Goal: Download file/media

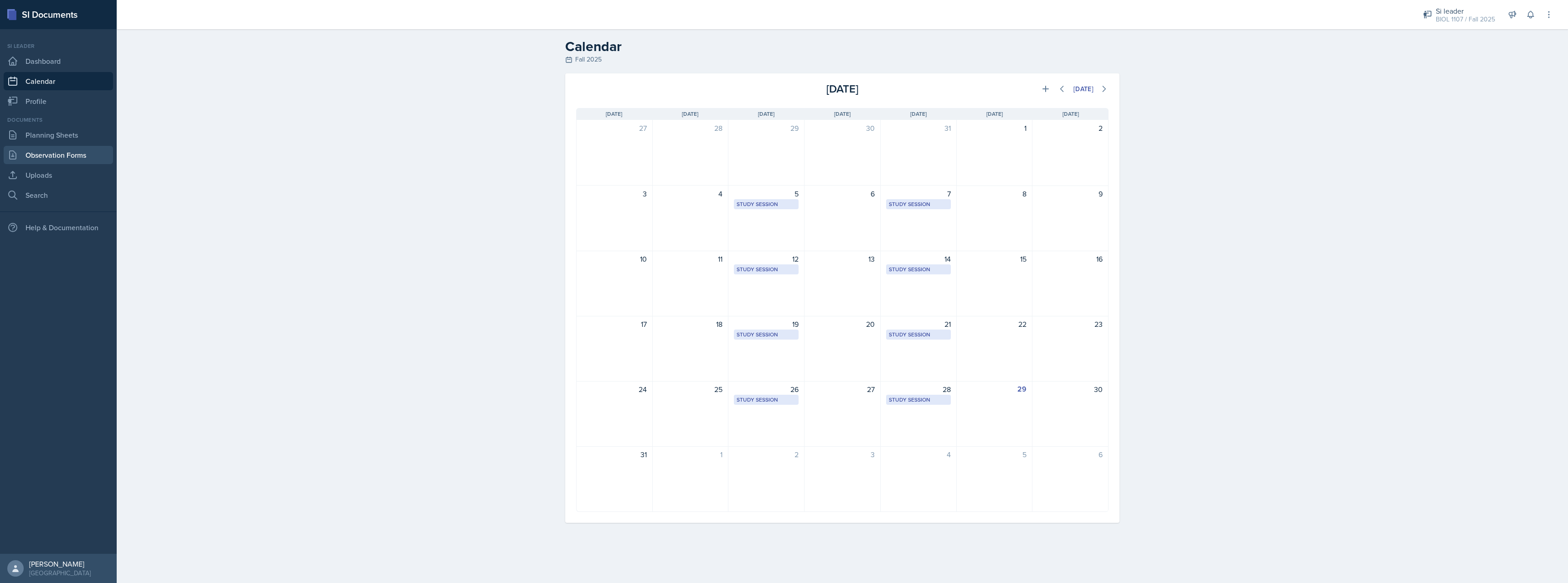
click at [63, 161] on link "Observation Forms" at bounding box center [58, 155] width 109 height 18
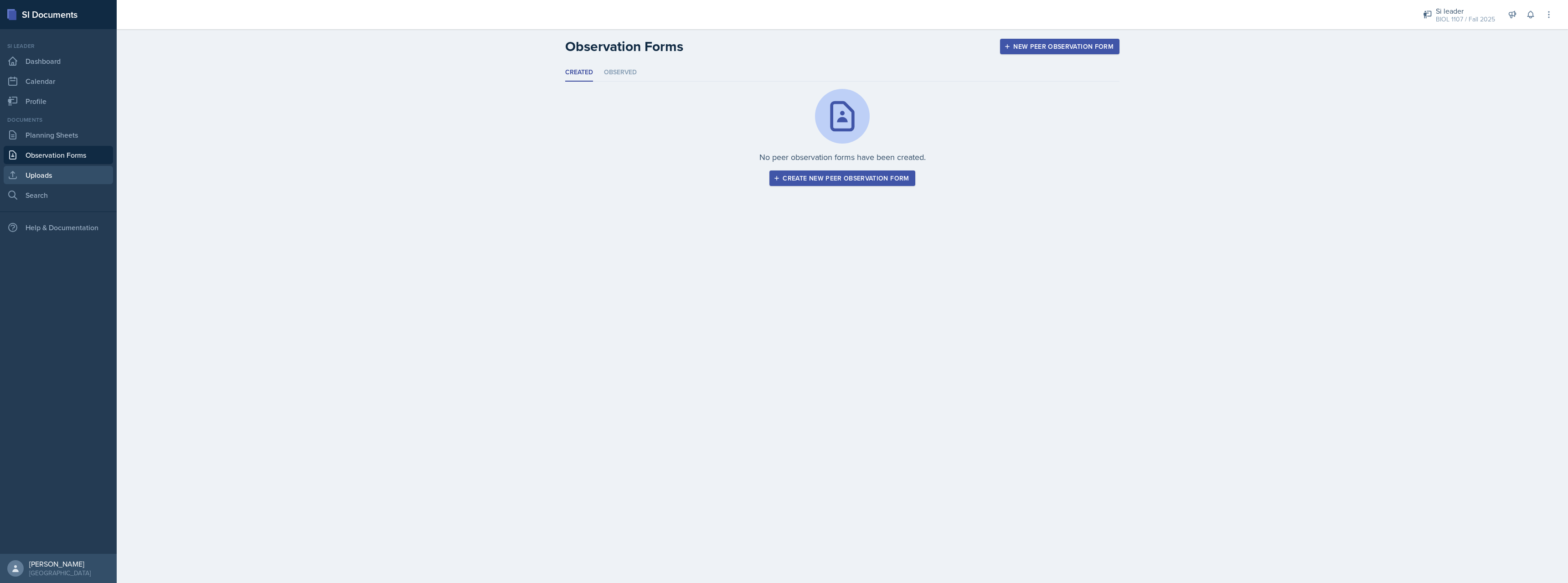
click at [60, 176] on link "Uploads" at bounding box center [58, 175] width 109 height 18
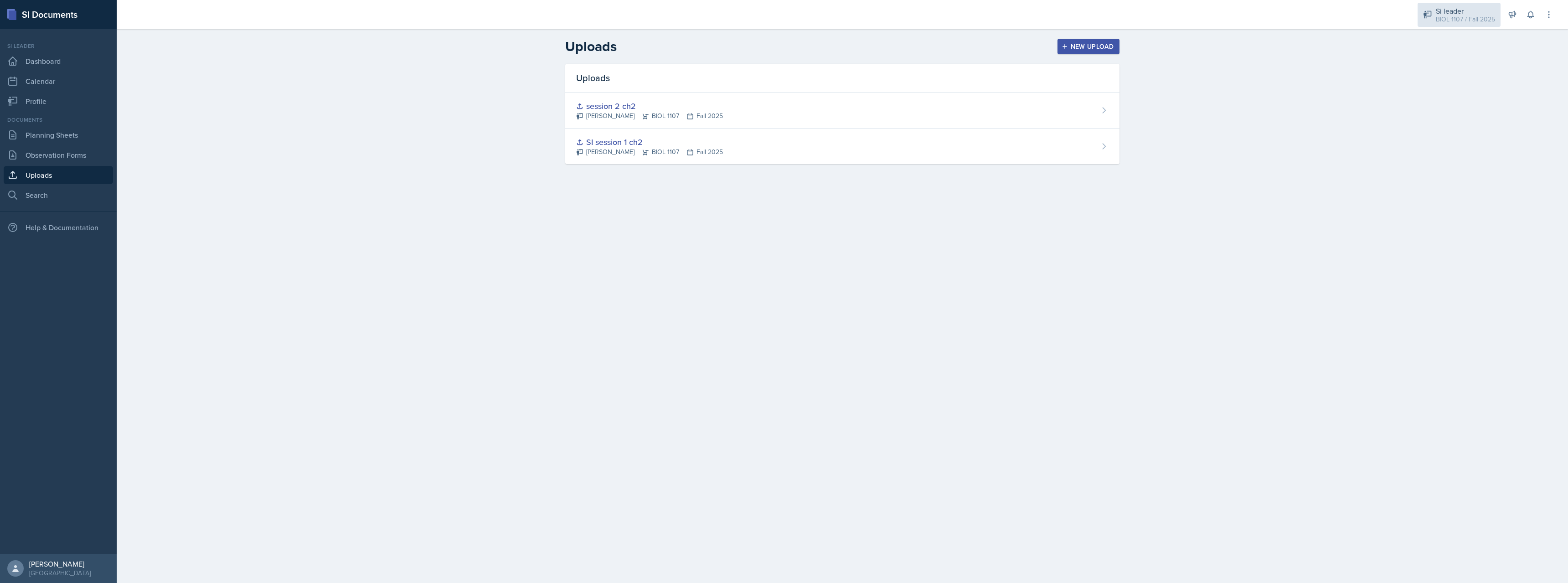
click at [1486, 18] on div "BIOL 1107 / Fall 2025" at bounding box center [1465, 19] width 59 height 10
click at [1464, 47] on div "BIOL 1107 / Spring 2025" at bounding box center [1464, 50] width 58 height 10
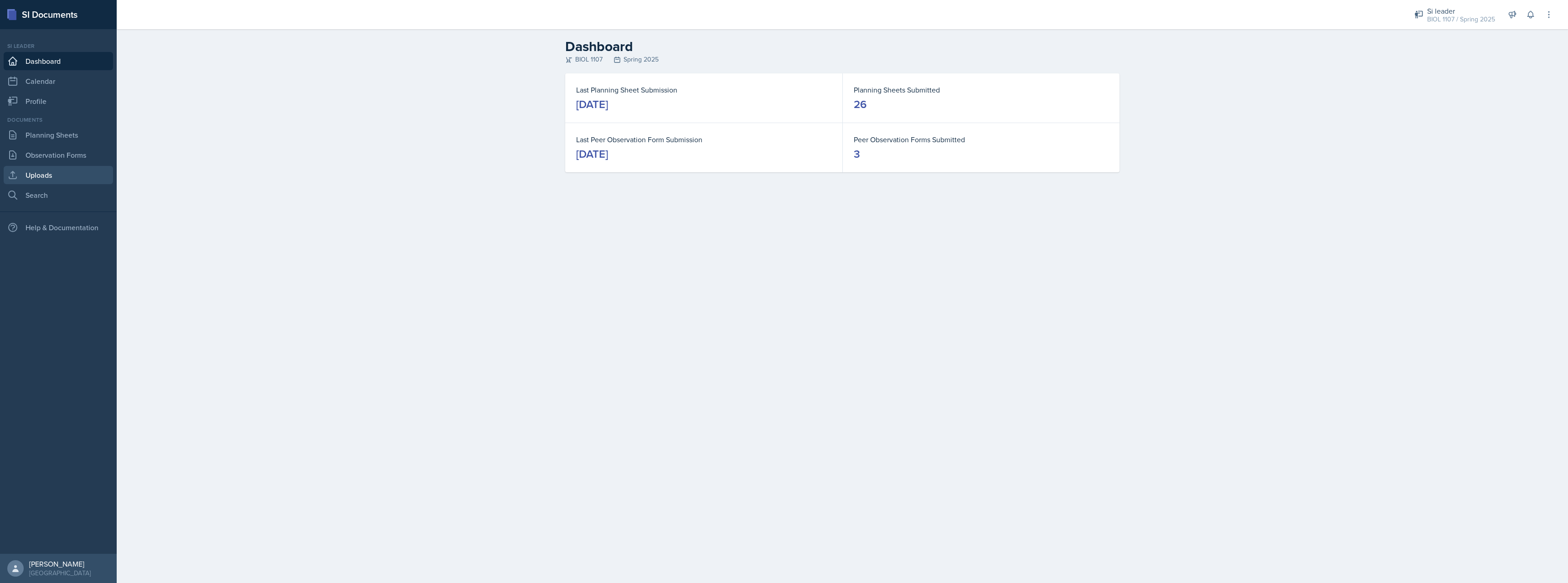
click at [43, 168] on link "Uploads" at bounding box center [58, 175] width 109 height 18
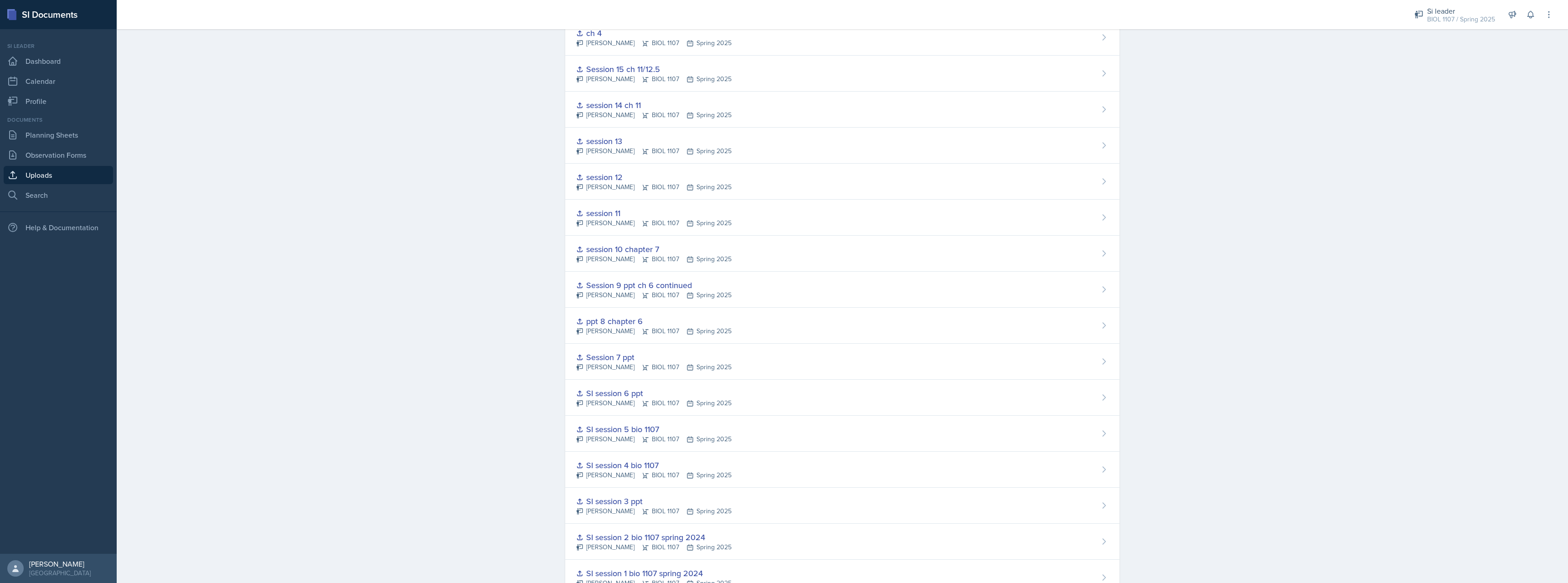
scroll to position [467, 0]
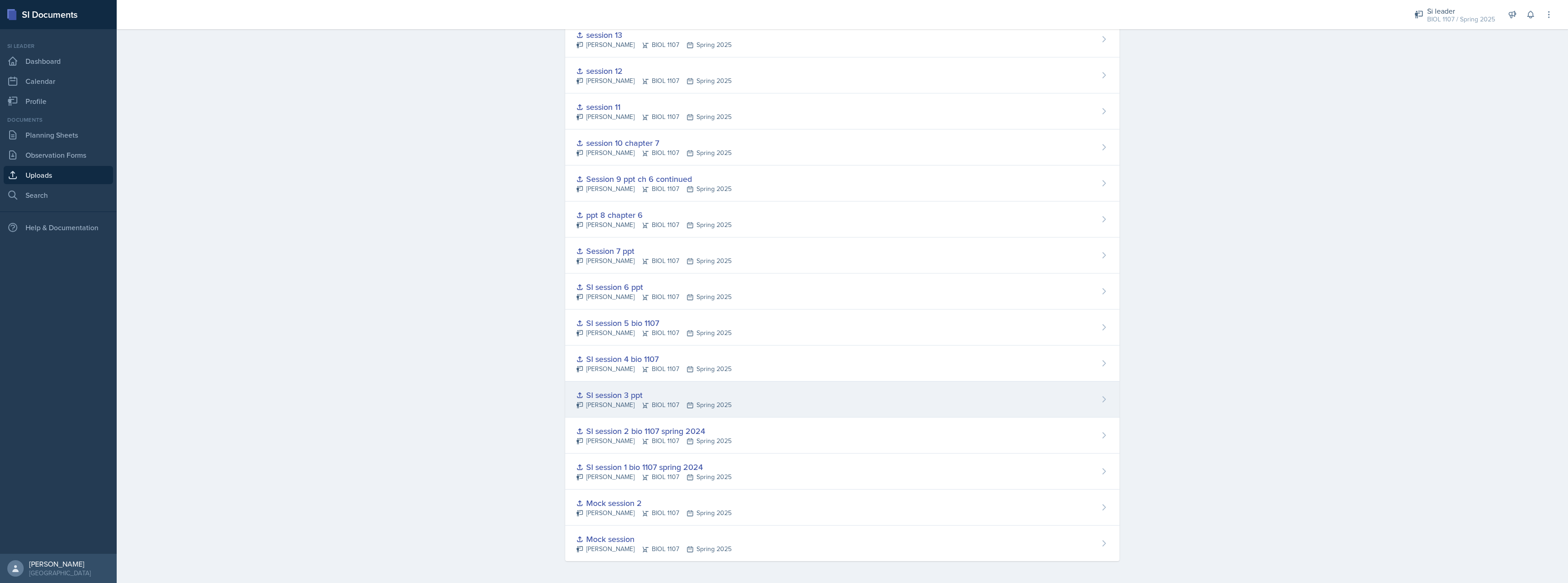
click at [611, 394] on div "SI session 3 ppt" at bounding box center [653, 395] width 155 height 12
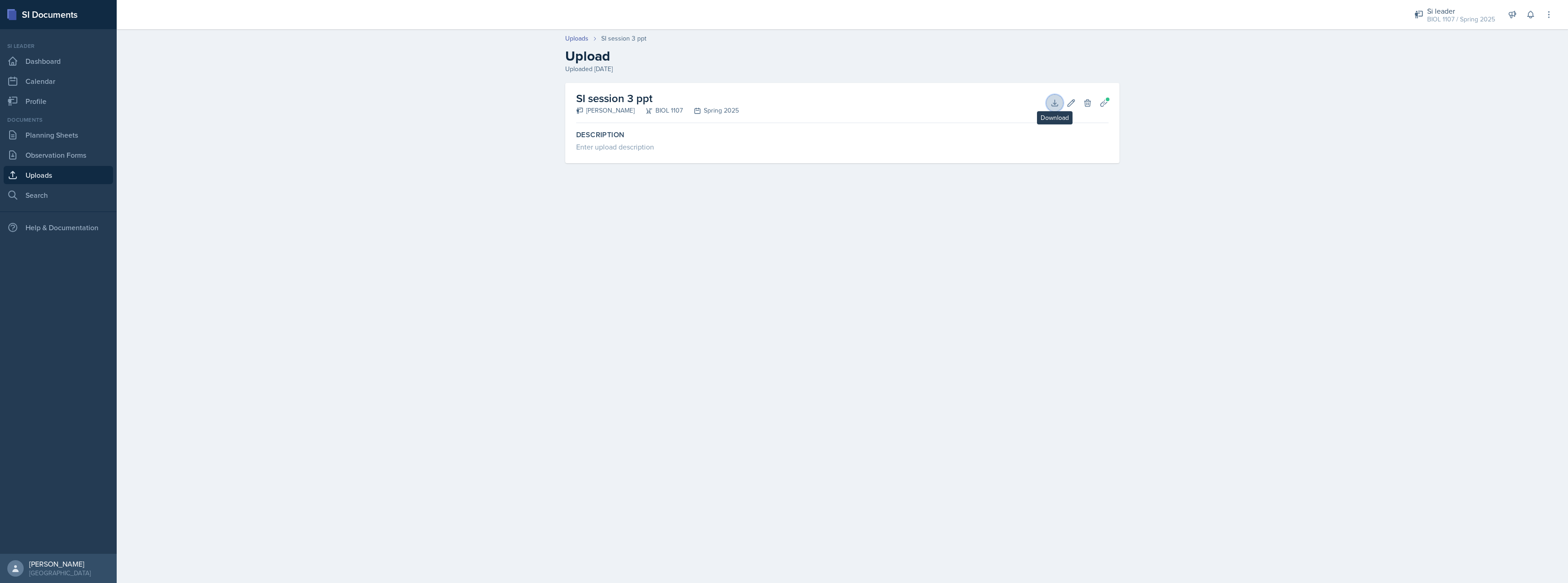
click at [1061, 103] on button "Download" at bounding box center [1055, 103] width 17 height 17
click at [242, 188] on main "Uploads SI session 3 ppt Upload Uploaded [DATE] SI session 3 ppt [PERSON_NAME] …" at bounding box center [842, 307] width 1452 height 554
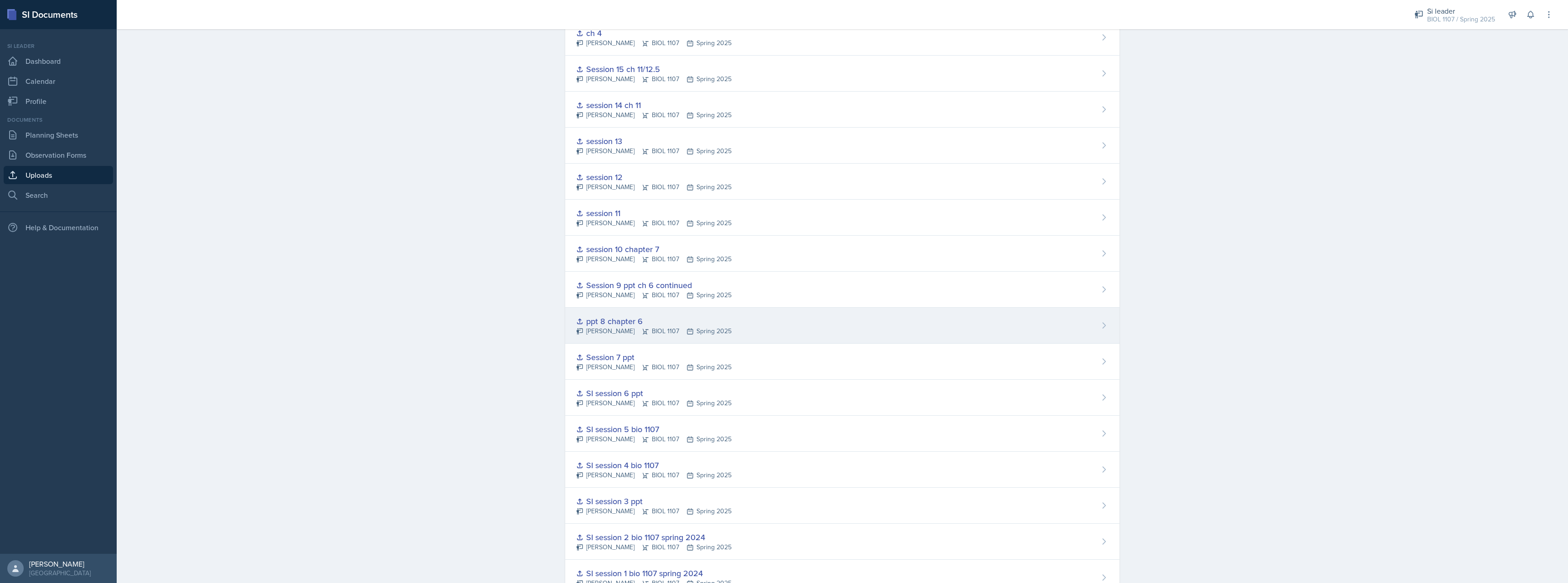
scroll to position [467, 0]
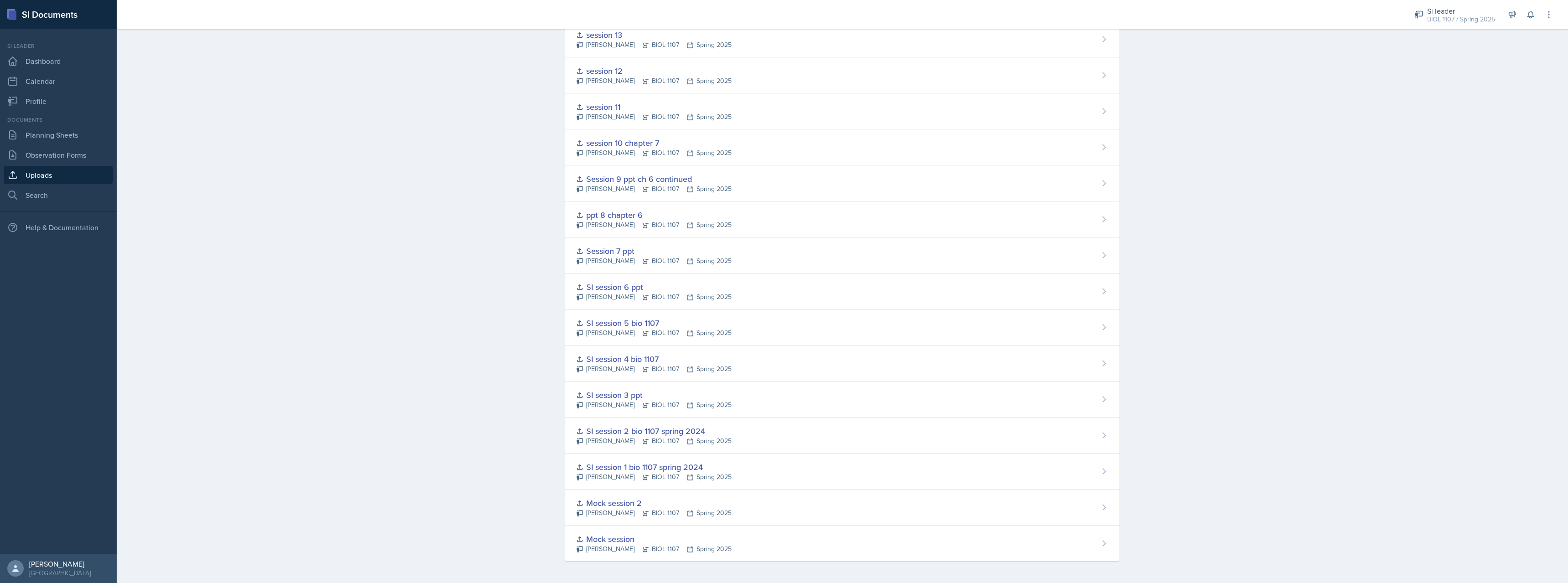
click at [275, 282] on div "Uploads New Upload Uploads session [DATE] [PERSON_NAME] BIOL 1107 Spring 2025 s…" at bounding box center [842, 72] width 1452 height 1021
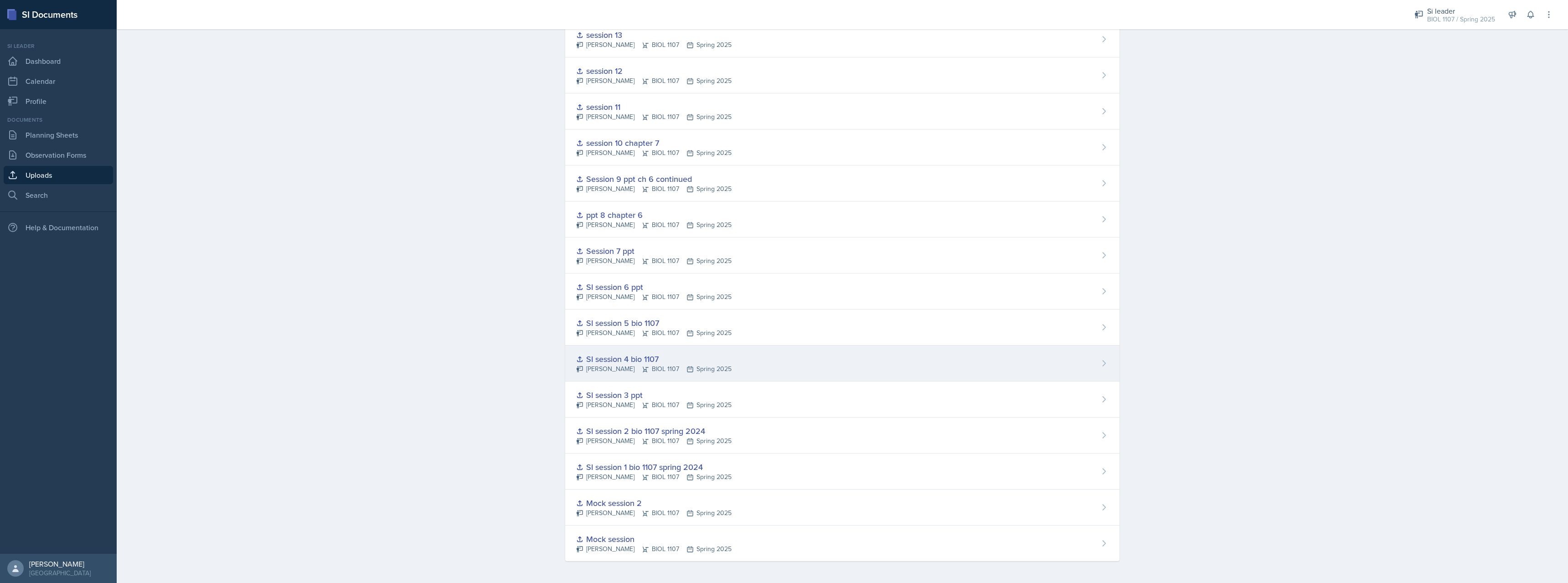
click at [610, 368] on div "[PERSON_NAME] BIOL 1107 Spring 2025" at bounding box center [653, 368] width 155 height 10
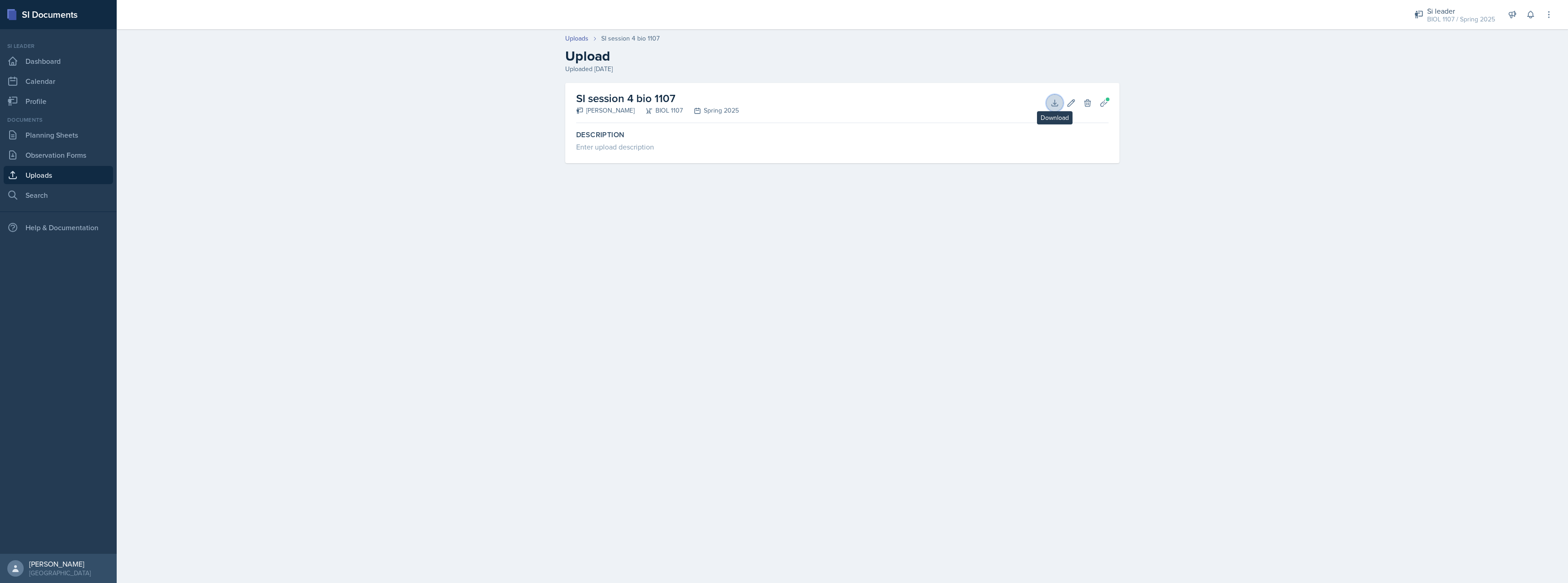
click at [1057, 105] on icon at bounding box center [1054, 103] width 6 height 6
click at [1364, 117] on div "Uploads SI session 4 bio 1107 Upload Uploaded [DATE] SI session 4 bio 1107 [PER…" at bounding box center [842, 104] width 1452 height 161
